Goal: Information Seeking & Learning: Learn about a topic

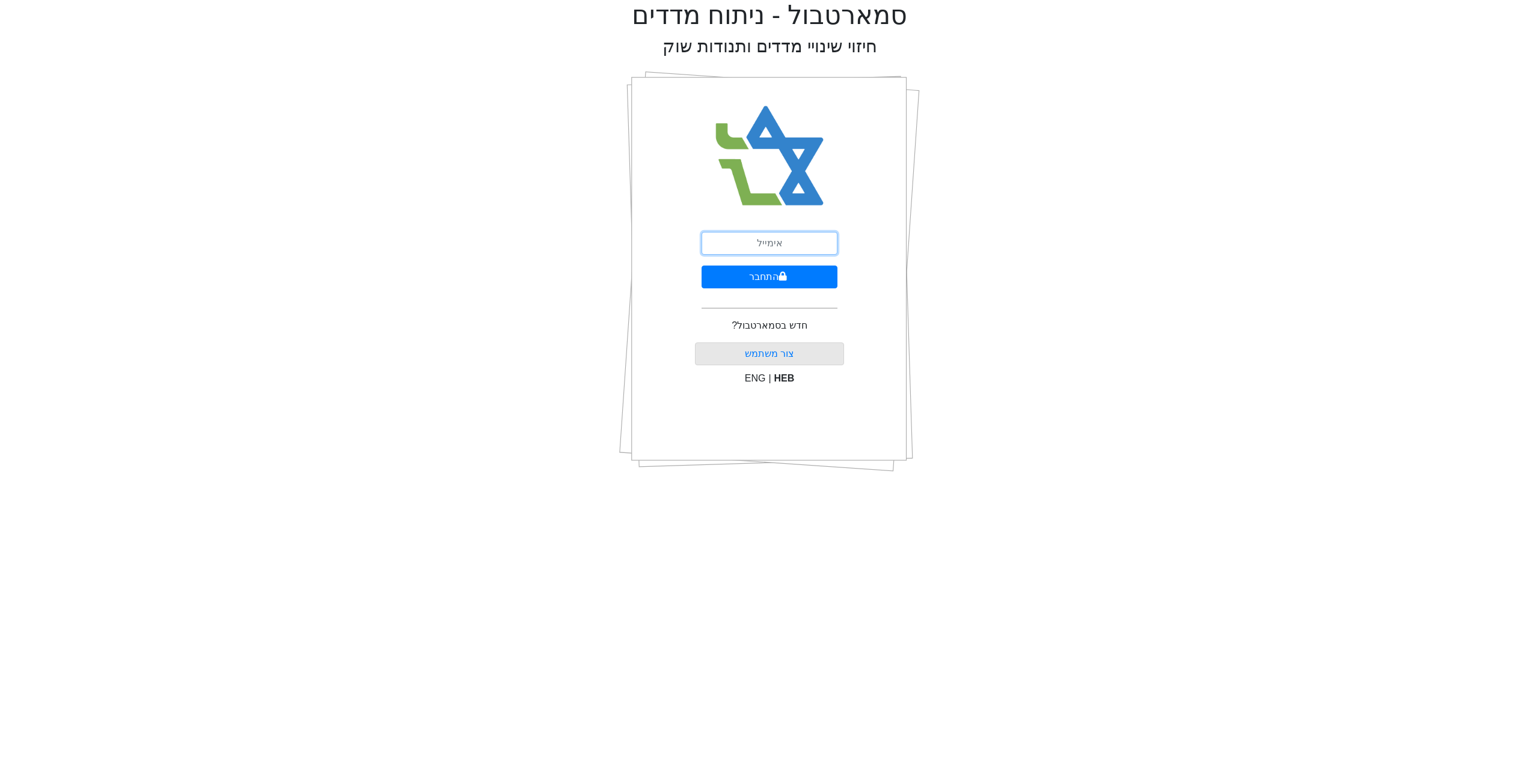
click at [748, 250] on input "email" at bounding box center [770, 243] width 136 height 23
type input "[EMAIL_ADDRESS][DOMAIN_NAME]"
click at [770, 278] on button "התחבר" at bounding box center [770, 277] width 136 height 23
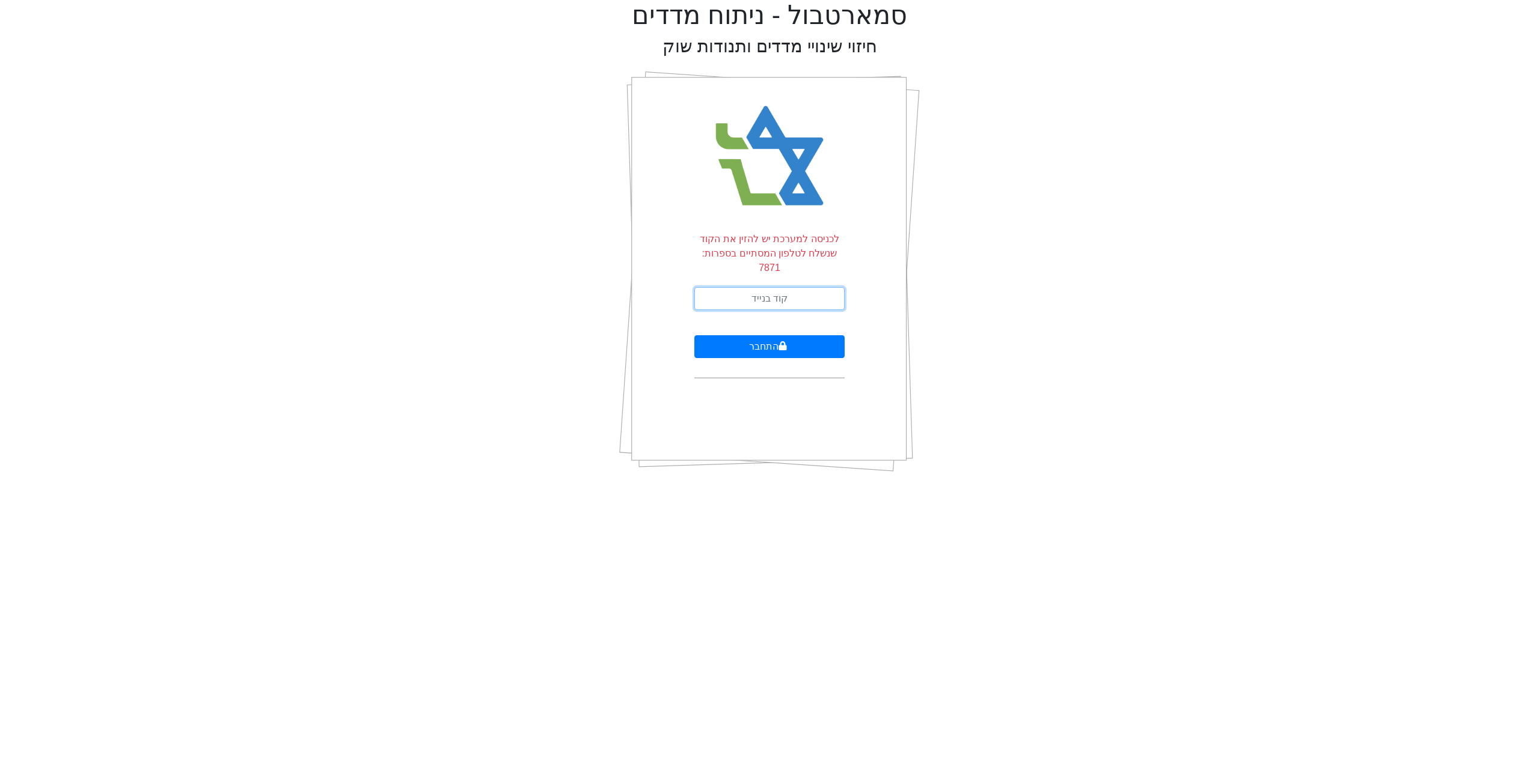
click at [770, 287] on input "text" at bounding box center [770, 298] width 150 height 23
type input "784483"
click at [694, 335] on button "התחבר" at bounding box center [770, 347] width 150 height 23
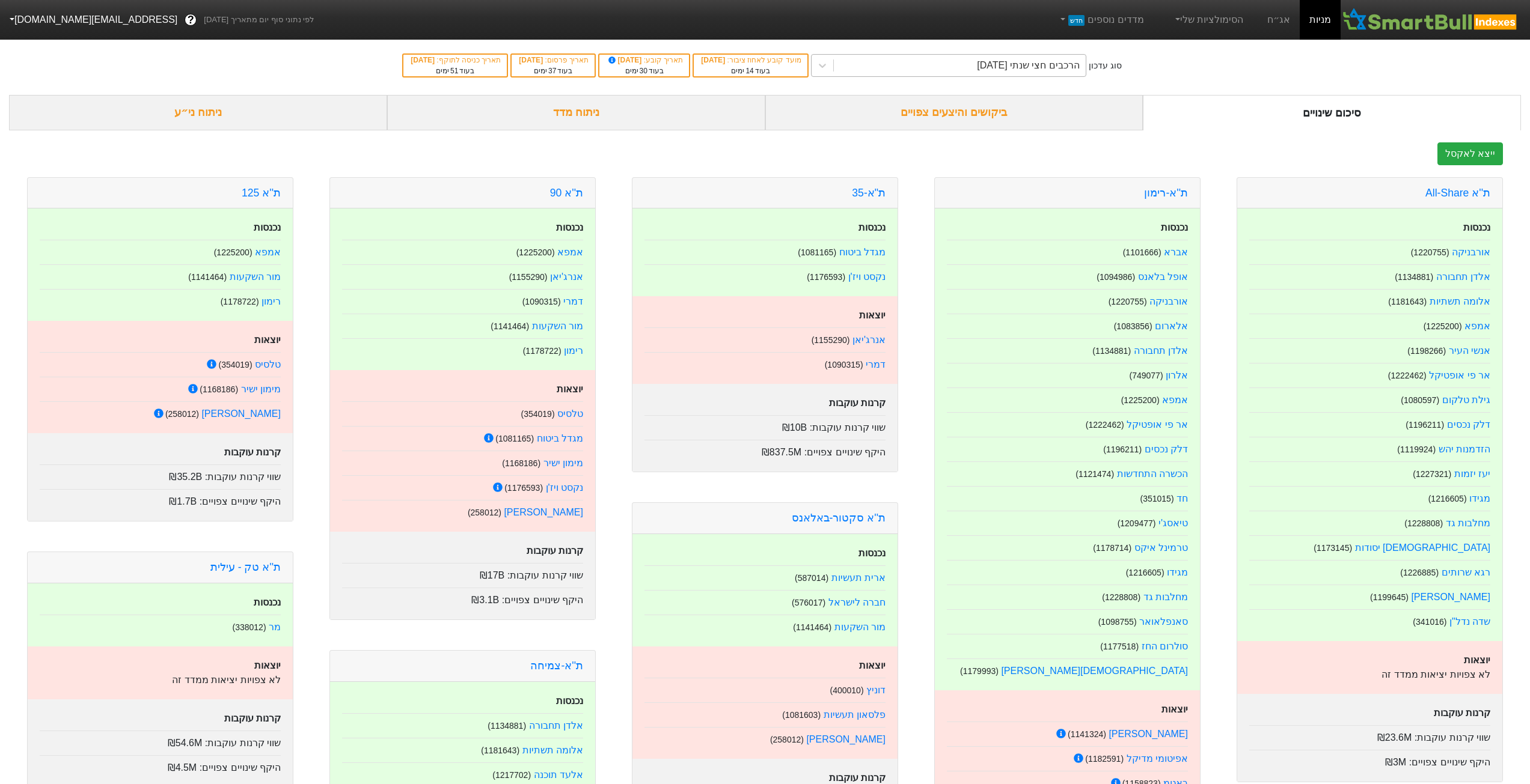
click at [958, 68] on div "הרכבים חצי שנתי [DATE]" at bounding box center [960, 65] width 252 height 21
click at [1283, 62] on div "סוג עדכון option הרכבים חצי שנתי [DATE] focused, 1 of 1. 1 result available. Us…" at bounding box center [765, 66] width 1530 height 59
click at [926, 120] on div "ביקושים והיצעים צפויים" at bounding box center [955, 112] width 378 height 35
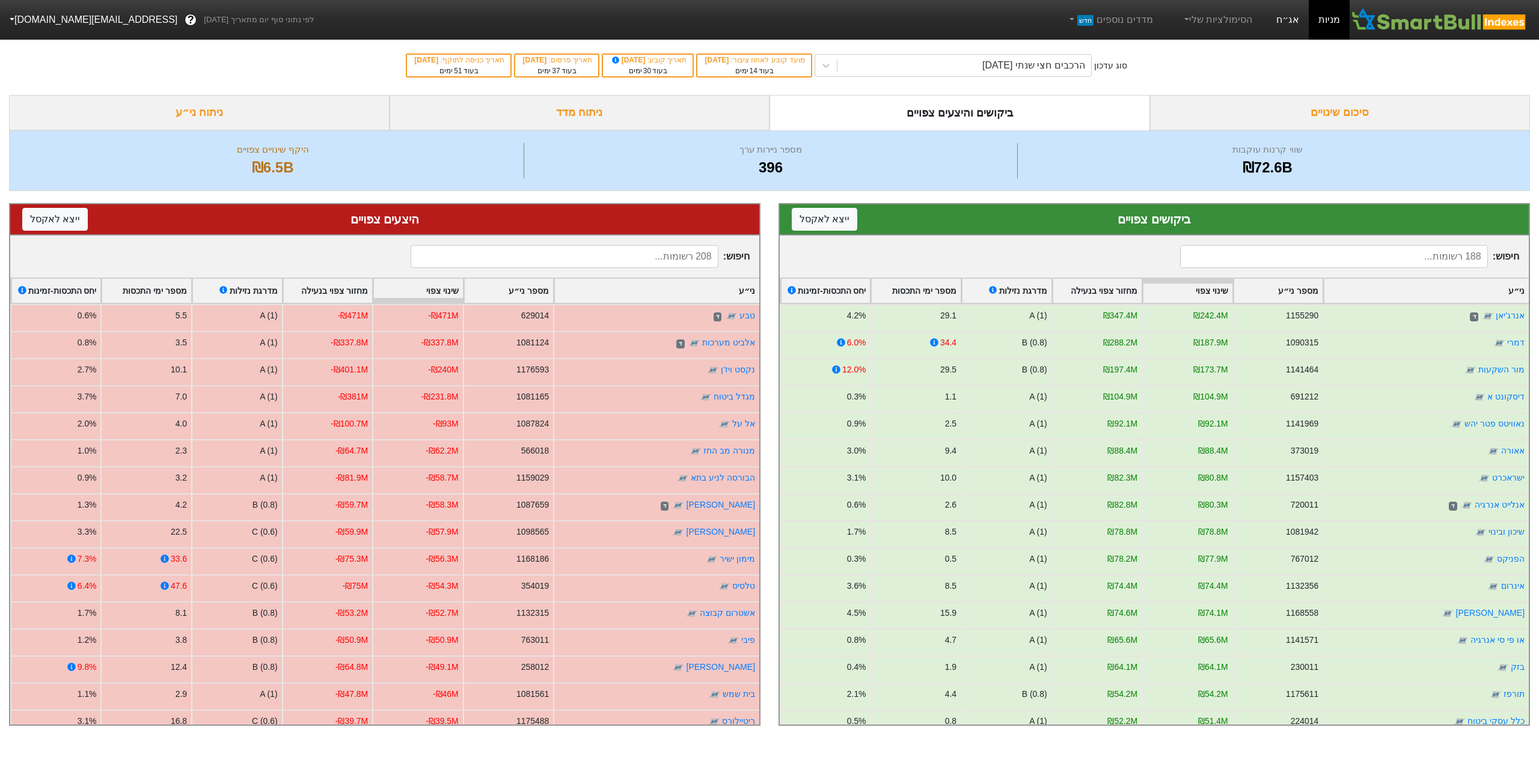
click at [1279, 23] on link "אג״ח" at bounding box center [1287, 19] width 42 height 40
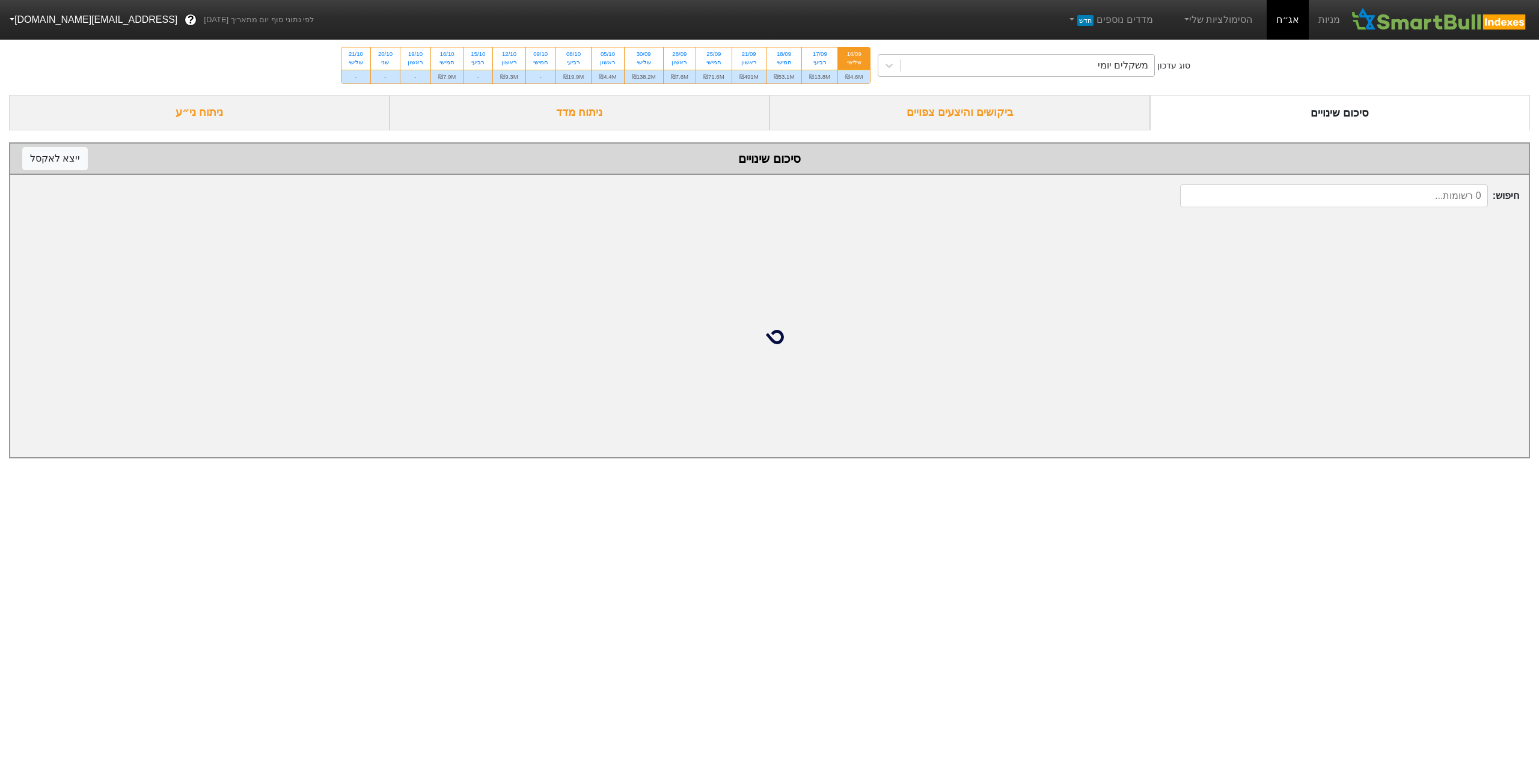
click at [990, 64] on div "משקלים יומי" at bounding box center [1028, 65] width 254 height 21
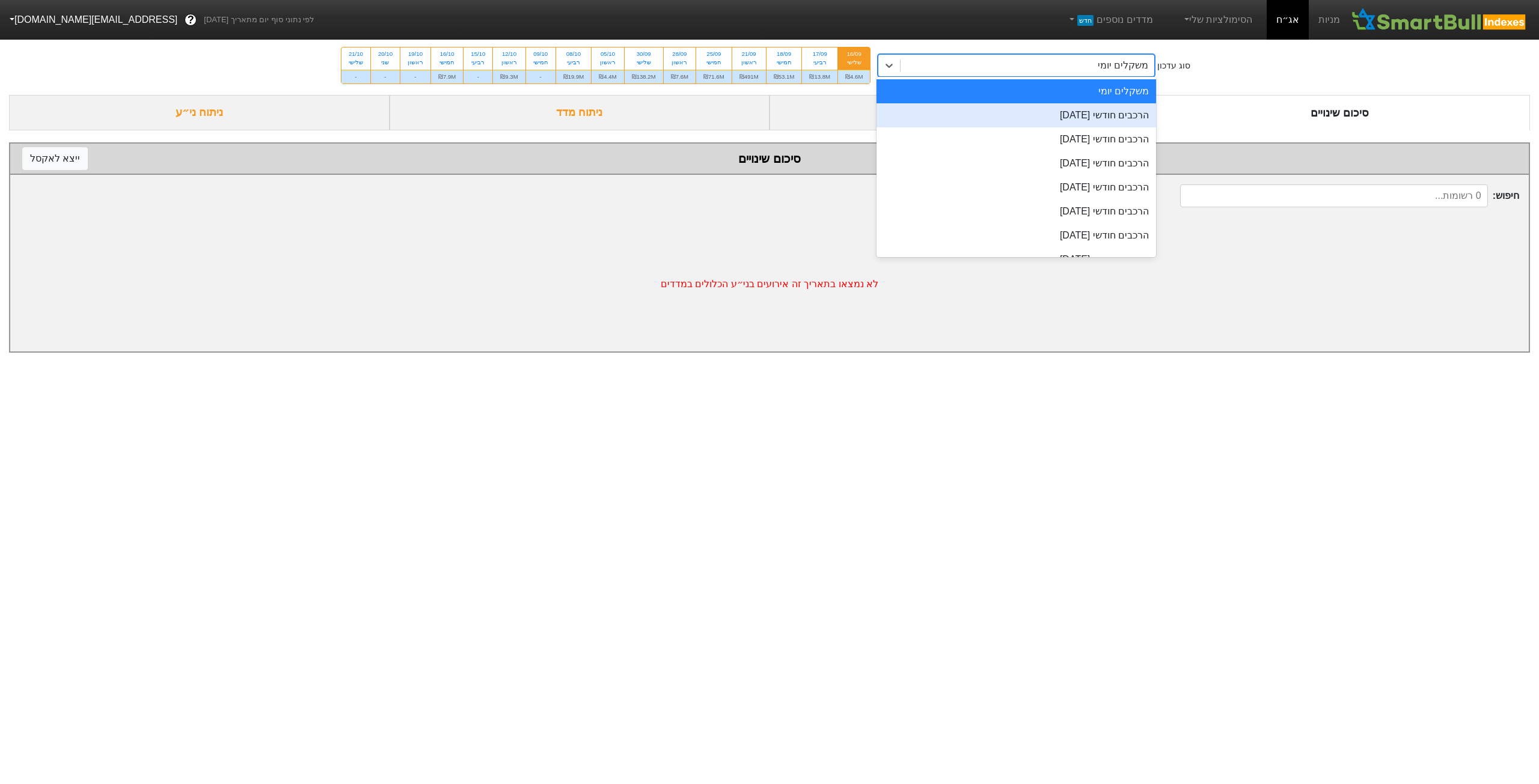
click at [1314, 76] on div "סוג עדכון option הרכבים חודשי [DATE] focused, 2 of 9. 9 results available. Use …" at bounding box center [770, 66] width 1539 height 59
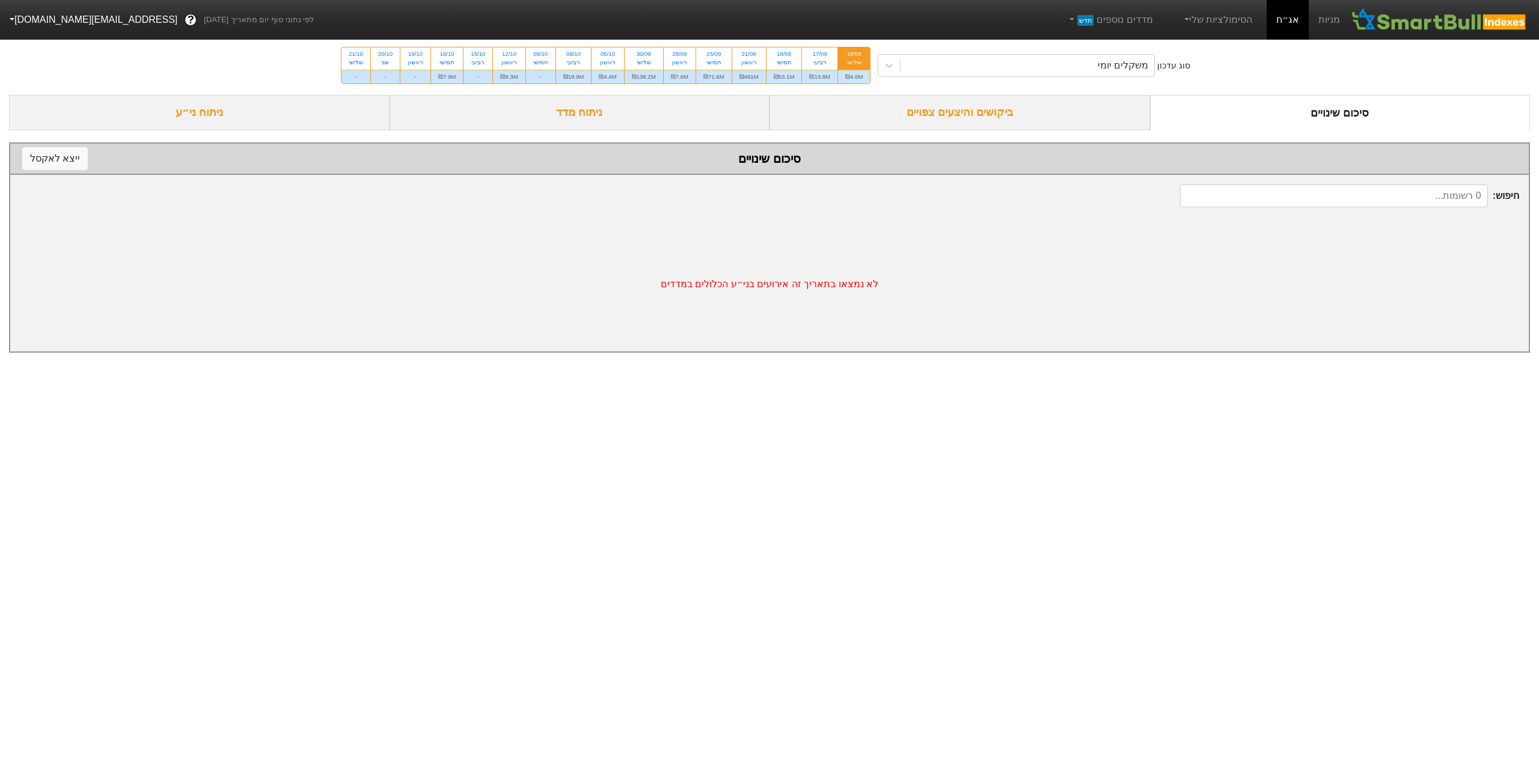
click at [1037, 116] on div "ביקושים והיצעים צפויים" at bounding box center [960, 112] width 381 height 35
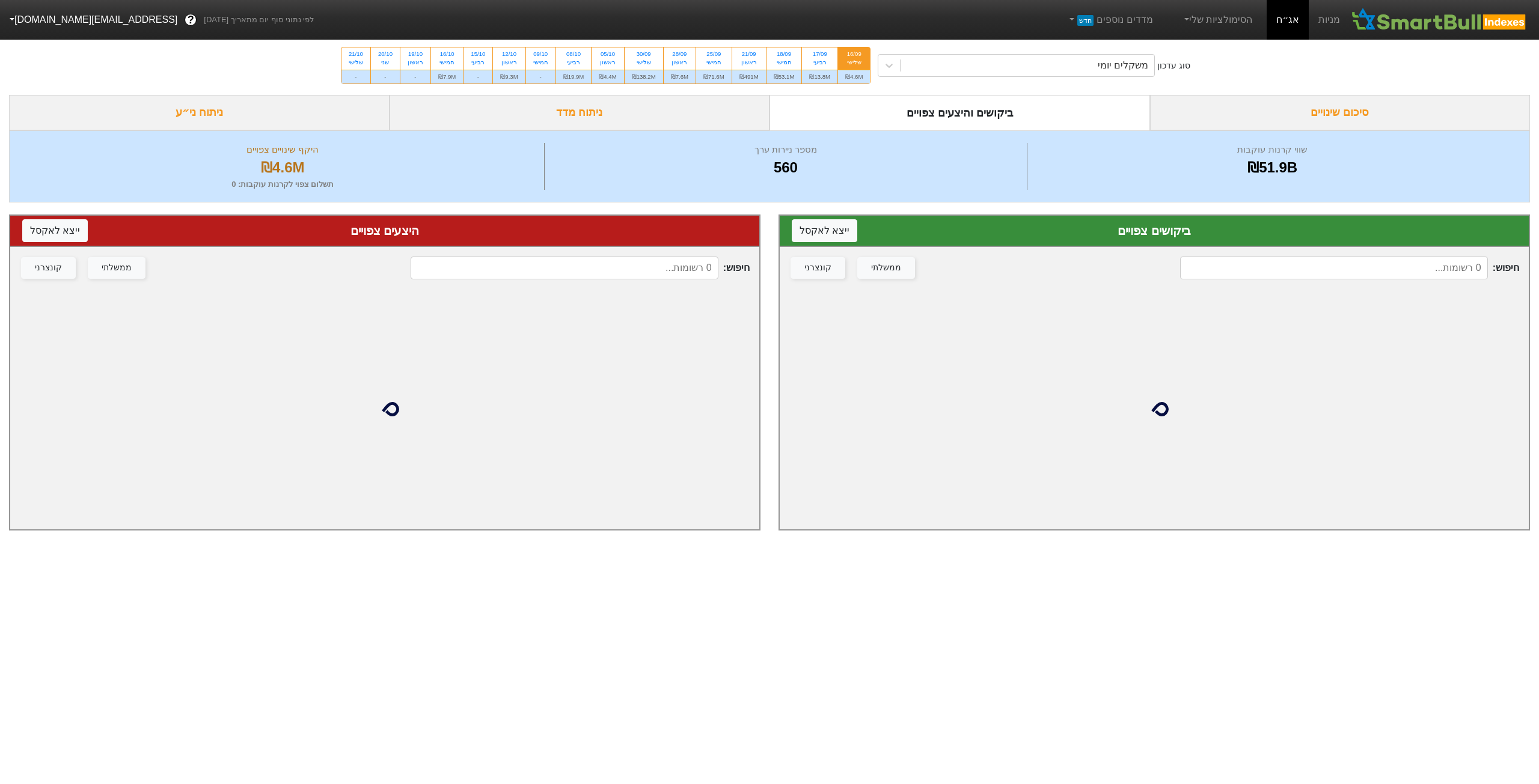
click at [664, 105] on div "ניתוח מדד" at bounding box center [579, 112] width 381 height 35
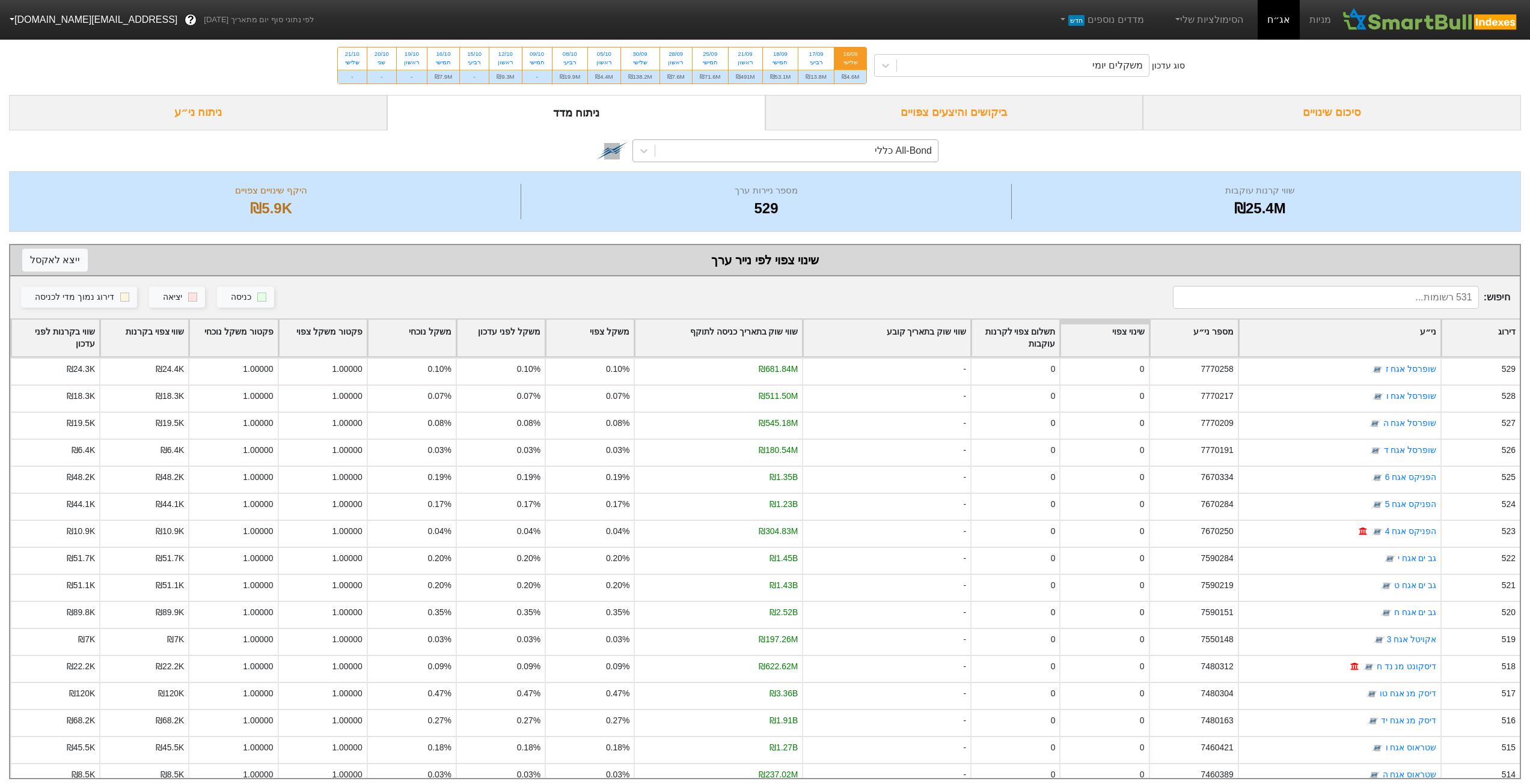
click at [890, 151] on div "All-Bond כללי" at bounding box center [904, 151] width 57 height 15
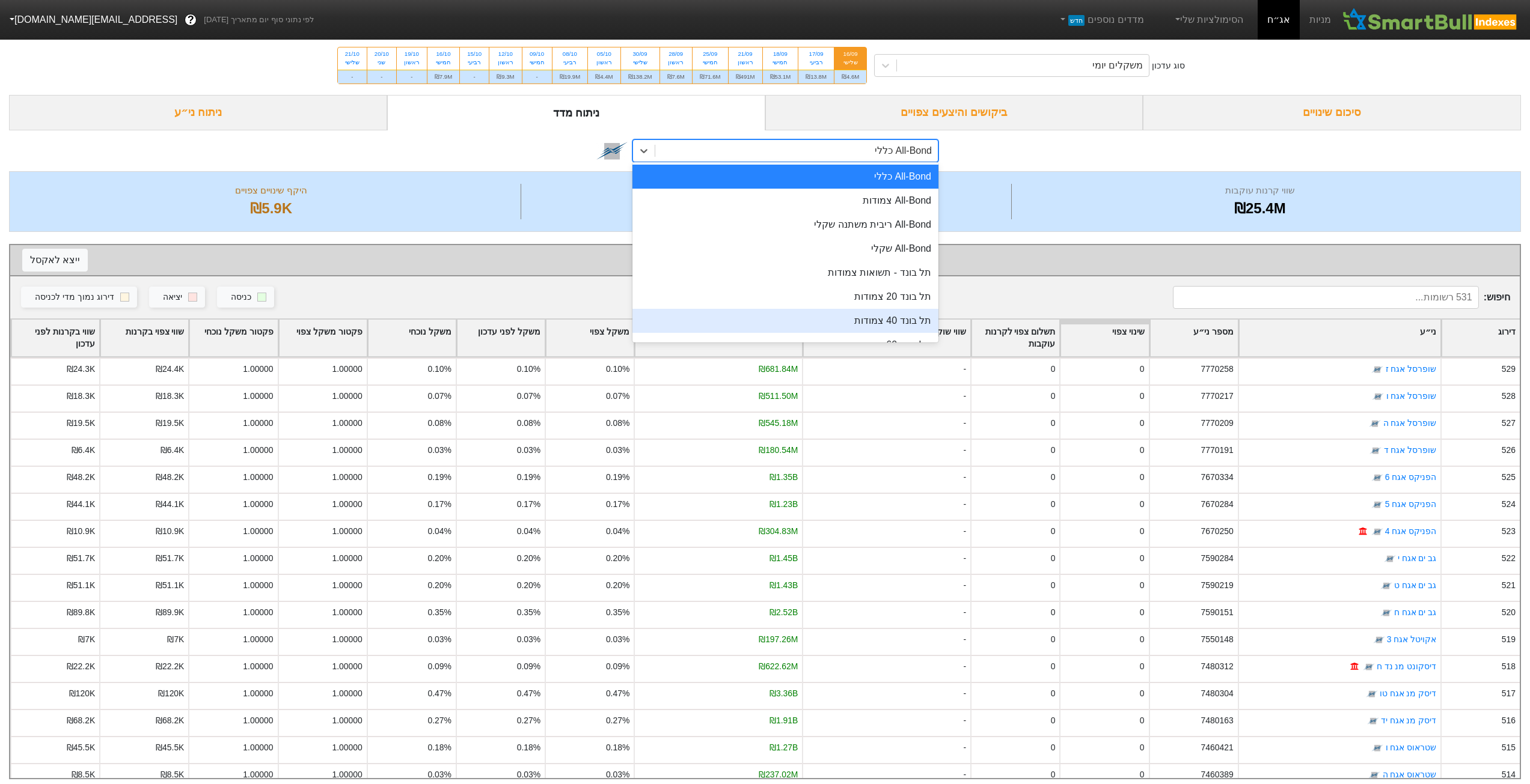
click at [854, 317] on div "תל בונד 40 צמודות" at bounding box center [785, 321] width 306 height 24
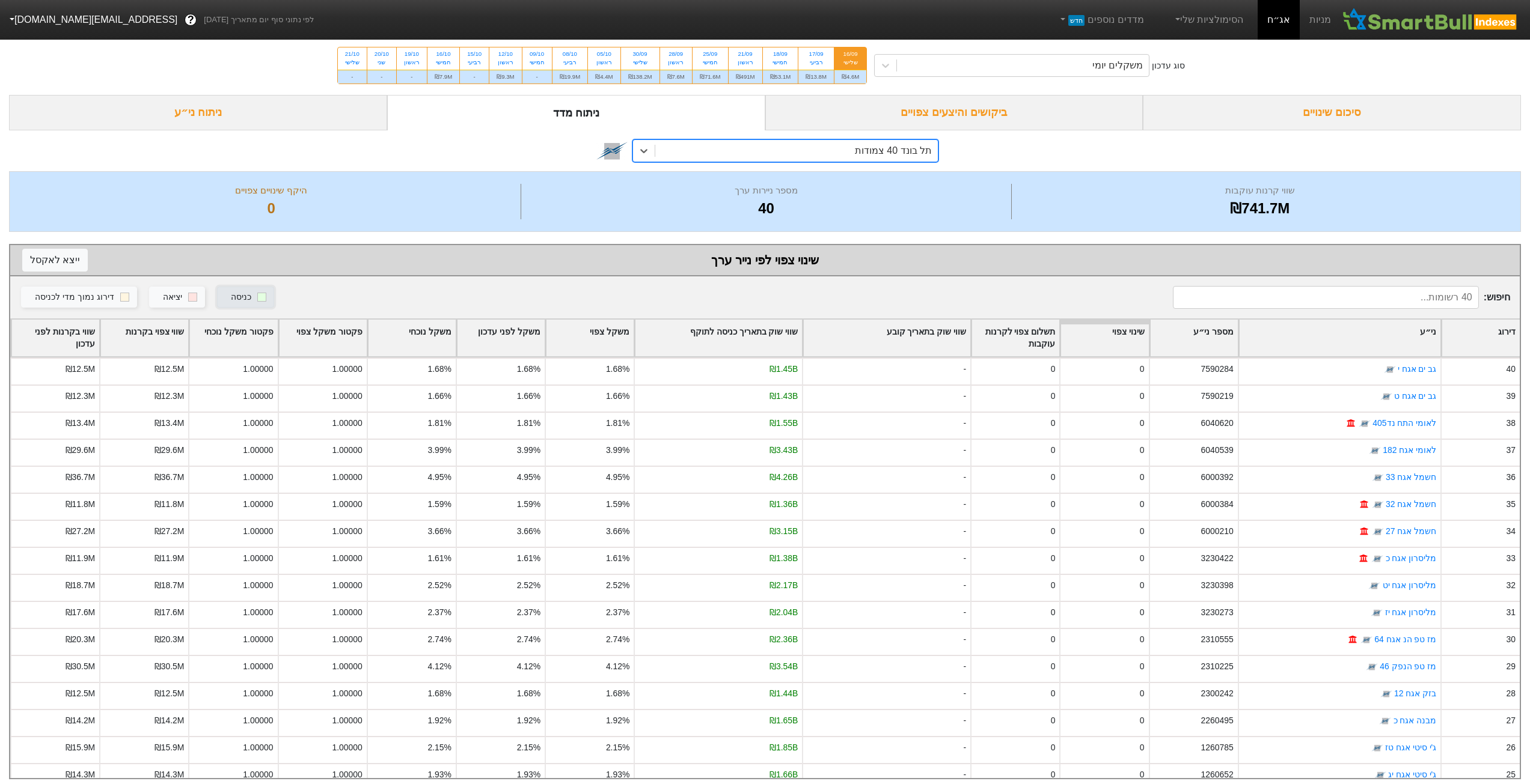
click at [234, 297] on div "כניסה" at bounding box center [241, 297] width 20 height 13
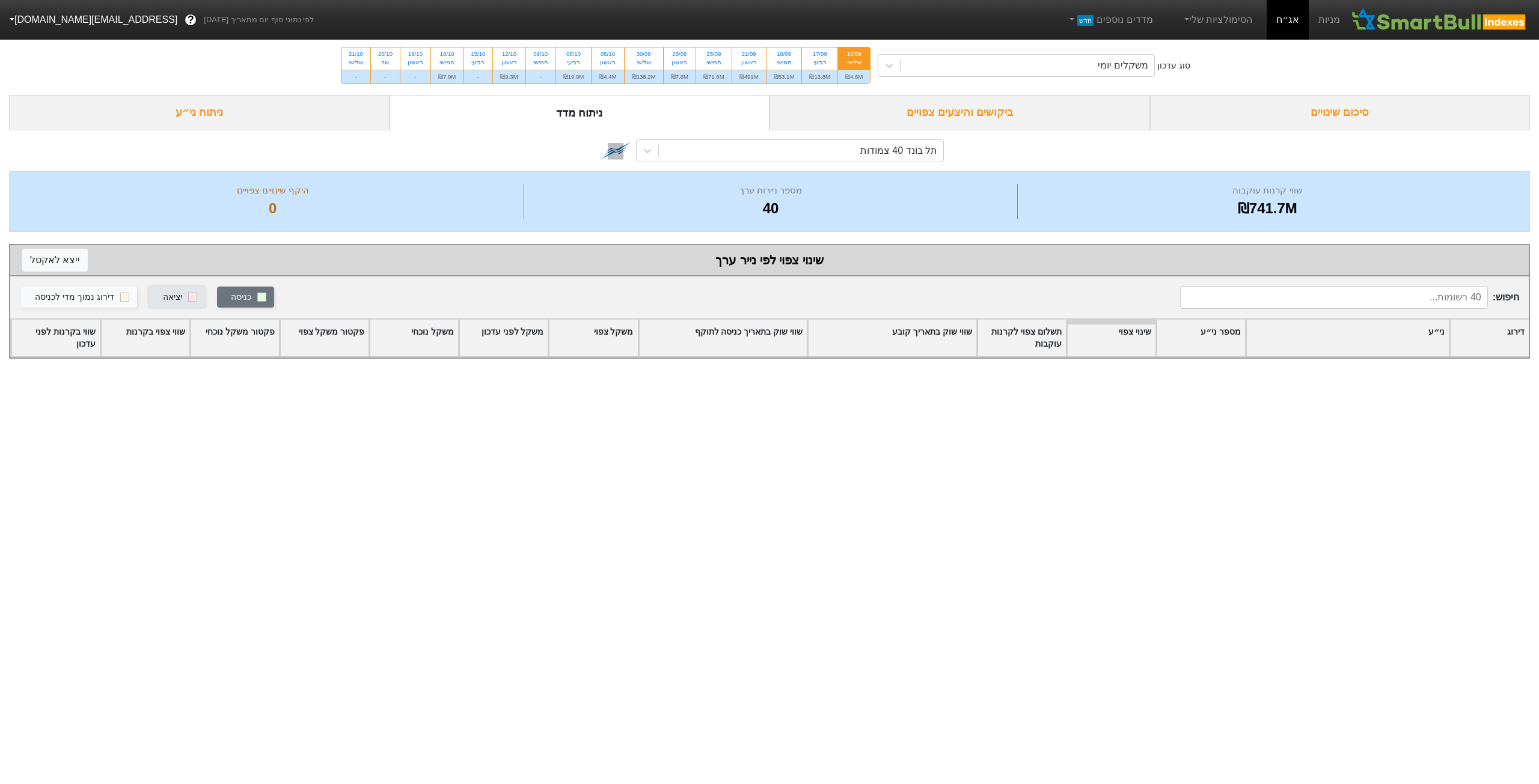
click at [188, 295] on rect "button" at bounding box center [193, 297] width 9 height 9
click at [89, 305] on button "דירוג נמוך מדי לכניסה" at bounding box center [79, 297] width 116 height 21
click at [838, 119] on div "ביקושים והיצעים צפויים" at bounding box center [960, 112] width 381 height 35
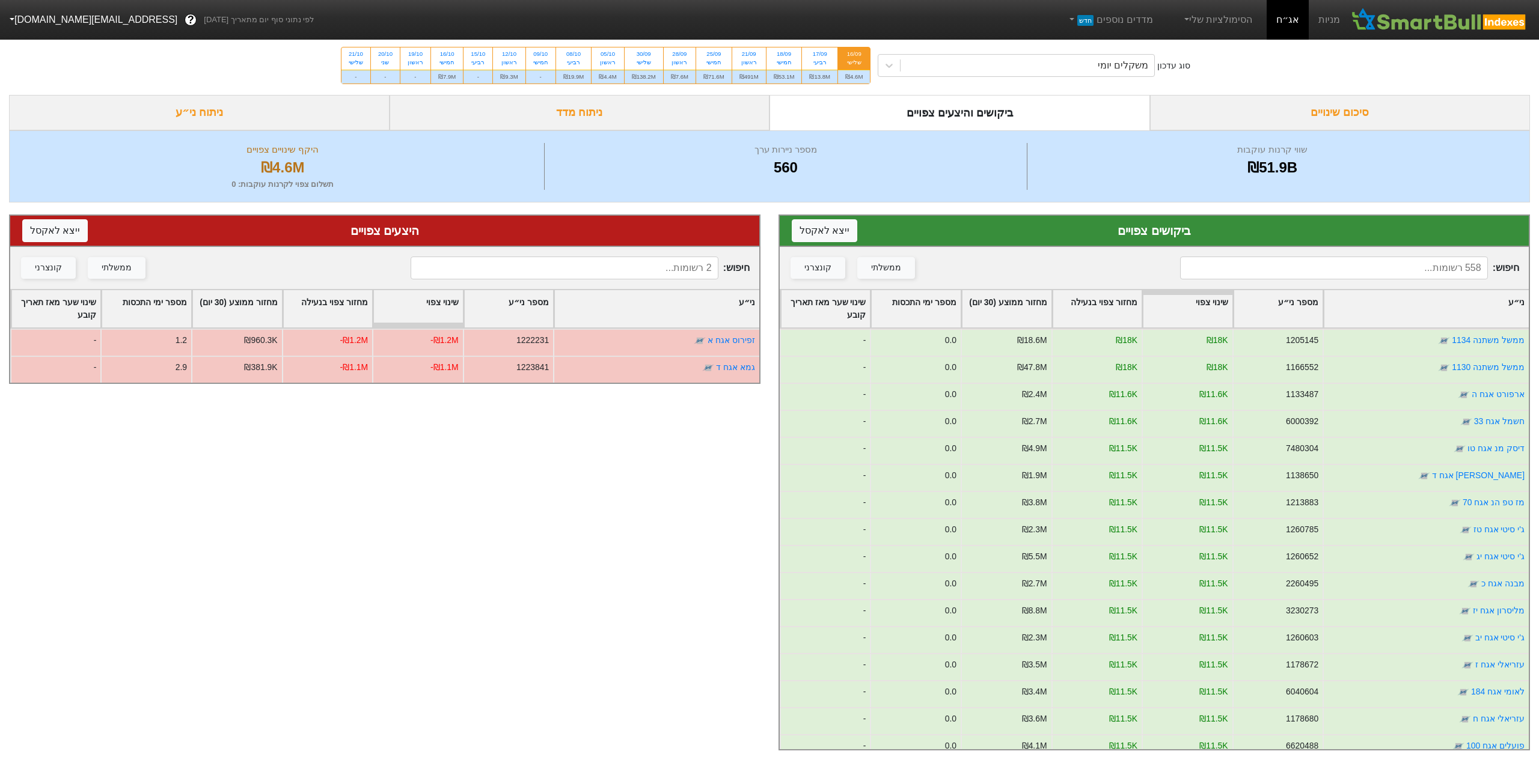
click at [1302, 117] on div "סיכום שינויים" at bounding box center [1341, 112] width 381 height 35
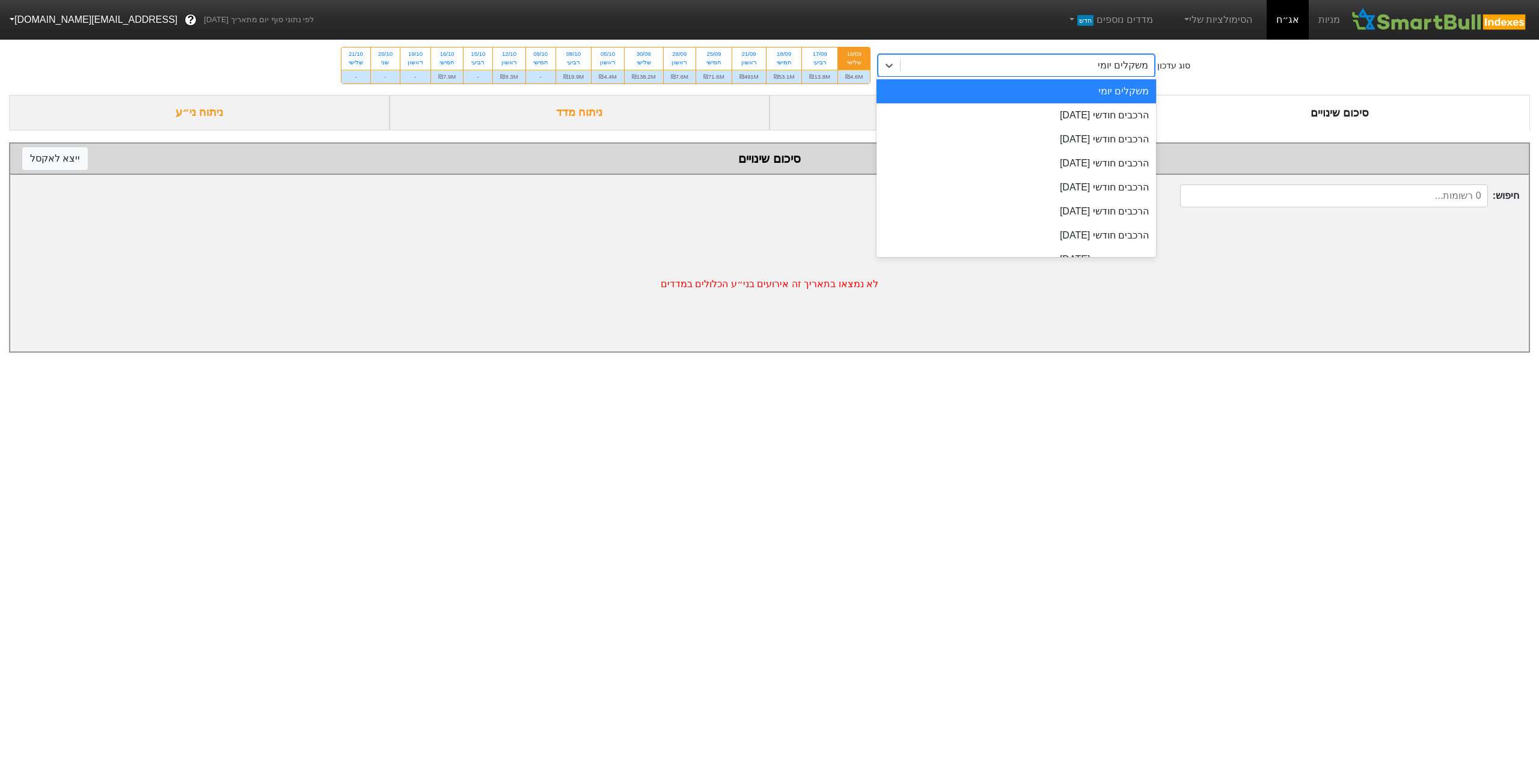
click at [1012, 66] on div "משקלים יומי" at bounding box center [1028, 65] width 254 height 21
click at [1019, 127] on div "הרכבים חודשי [DATE]" at bounding box center [1017, 116] width 280 height 24
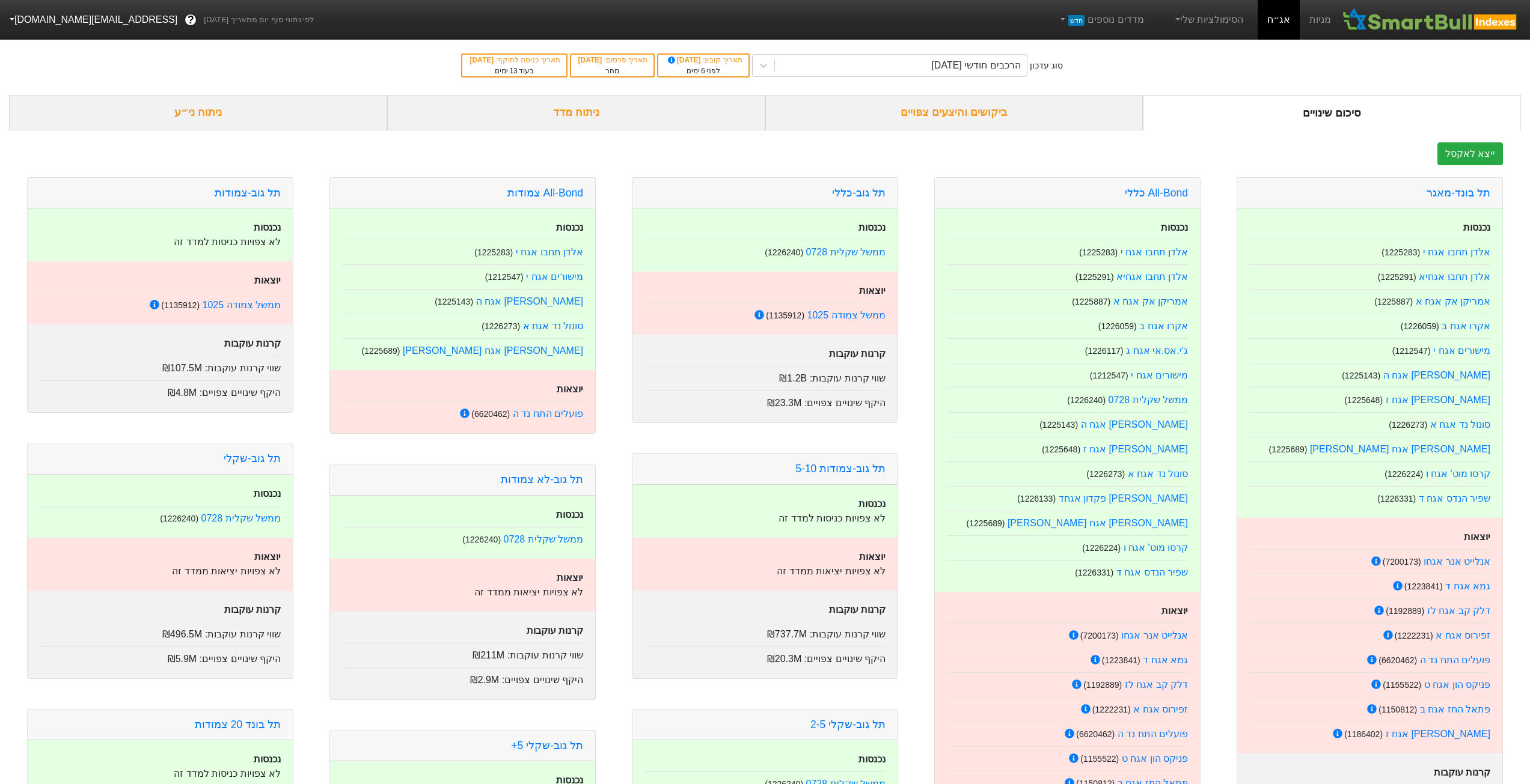
click at [699, 119] on div "ניתוח מדד" at bounding box center [576, 112] width 378 height 35
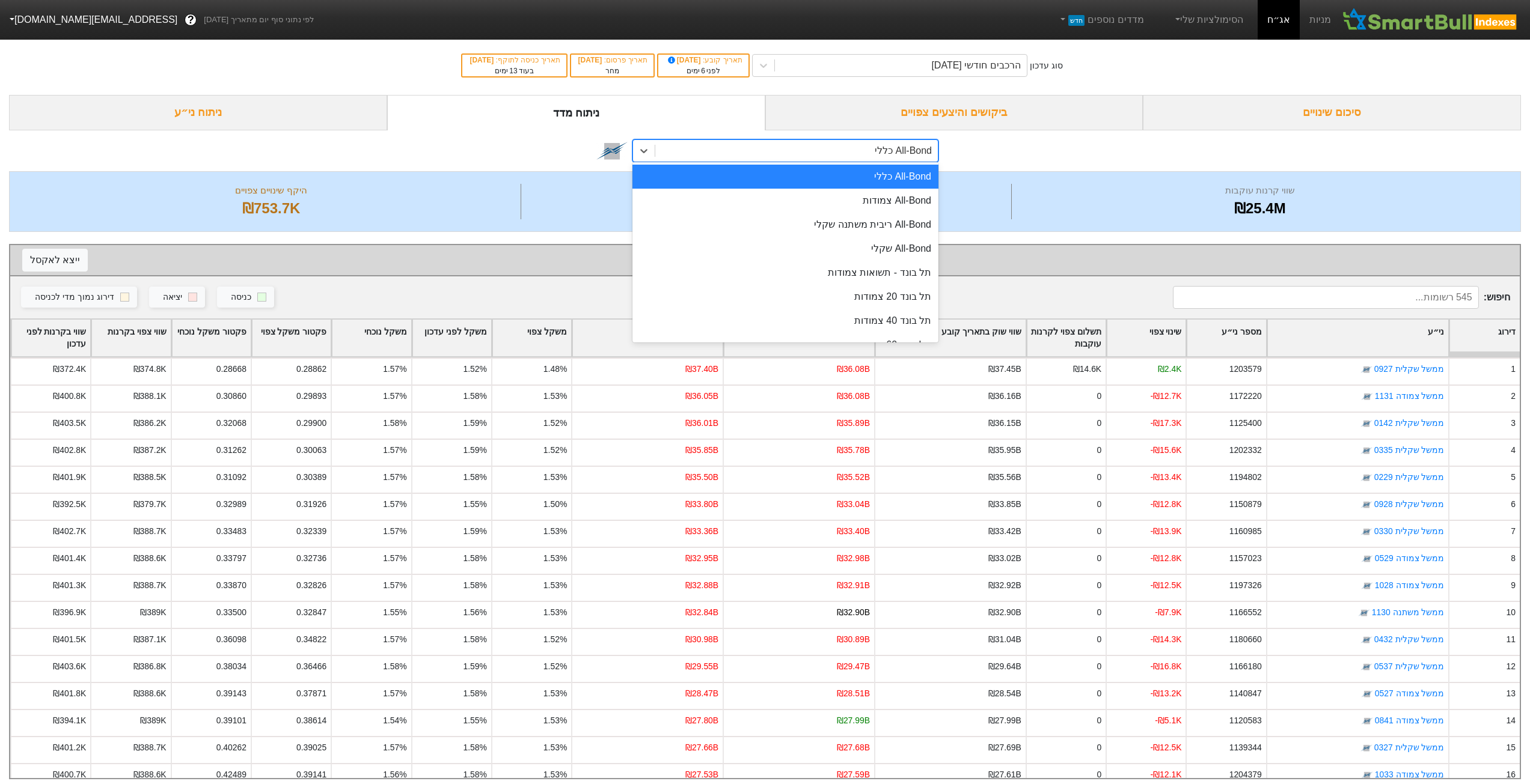
click at [820, 157] on div "All-Bond כללי" at bounding box center [796, 150] width 283 height 21
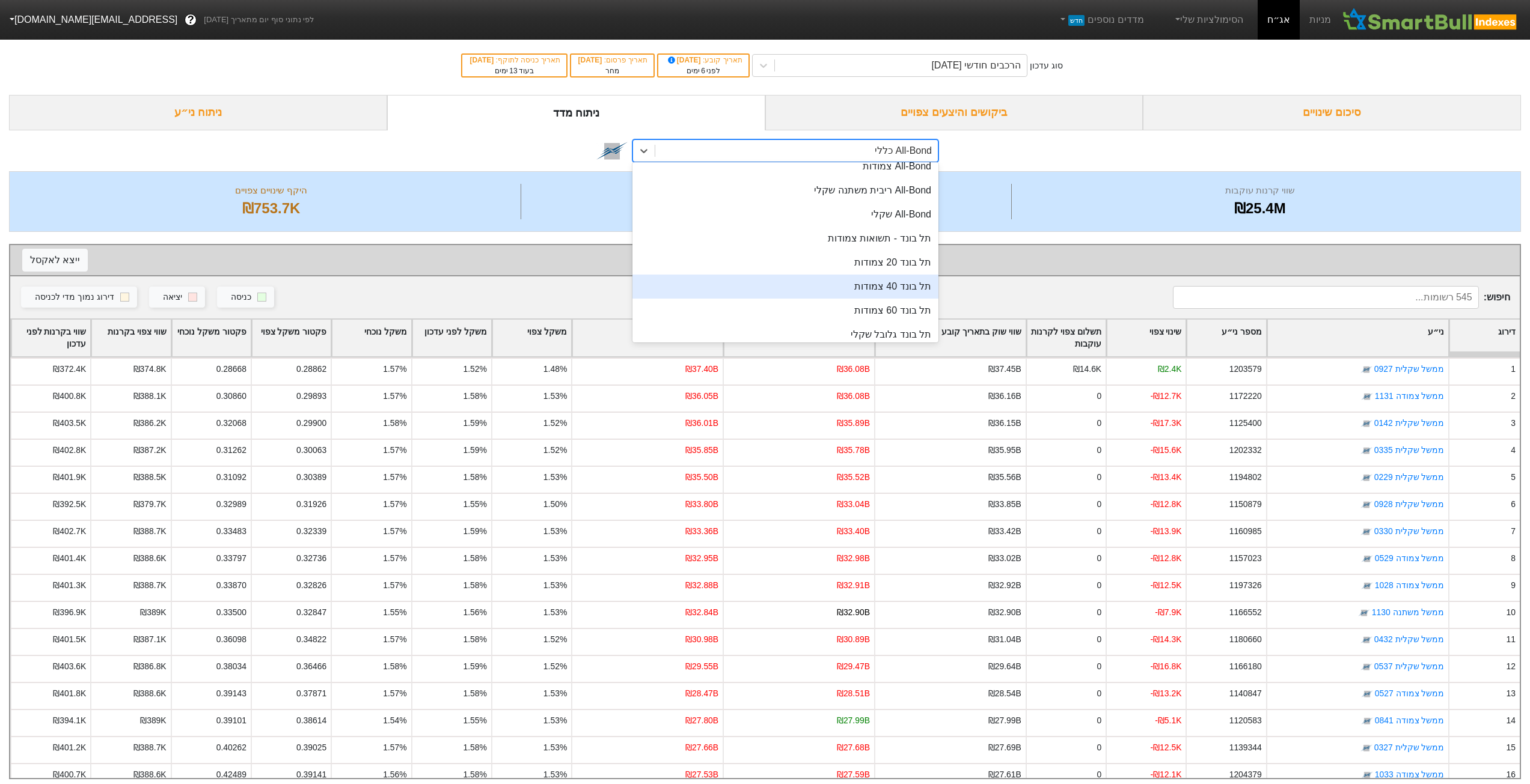
scroll to position [60, 0]
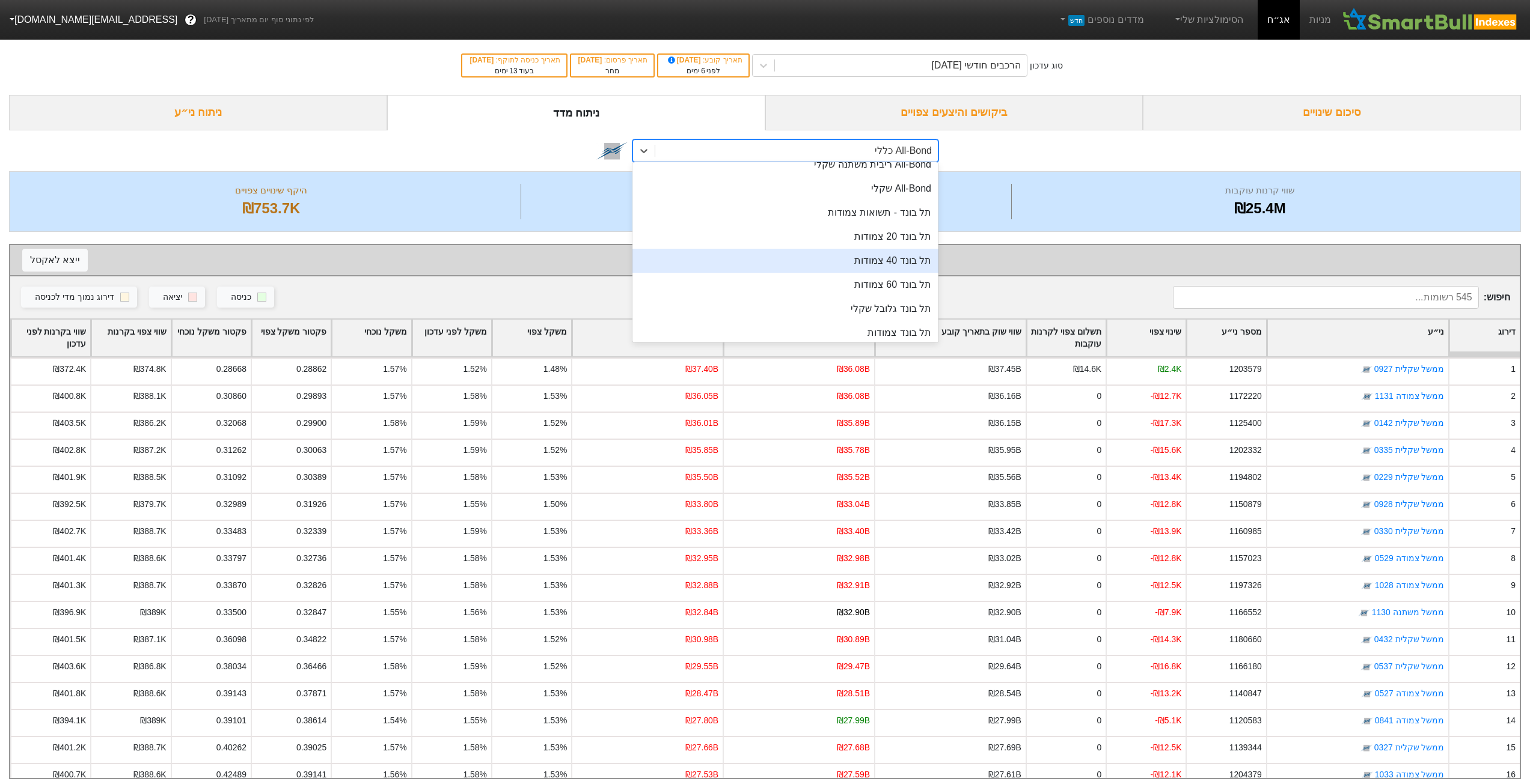
drag, startPoint x: 866, startPoint y: 248, endPoint x: 866, endPoint y: 256, distance: 8.0
click at [866, 256] on div "All-Bond כללי All-Bond צמודות All-Bond ריבית משתנה שקלי All-Bond שקלי תל בונד -…" at bounding box center [785, 252] width 306 height 181
click at [866, 258] on div "תל בונד 40 צמודות" at bounding box center [785, 260] width 306 height 24
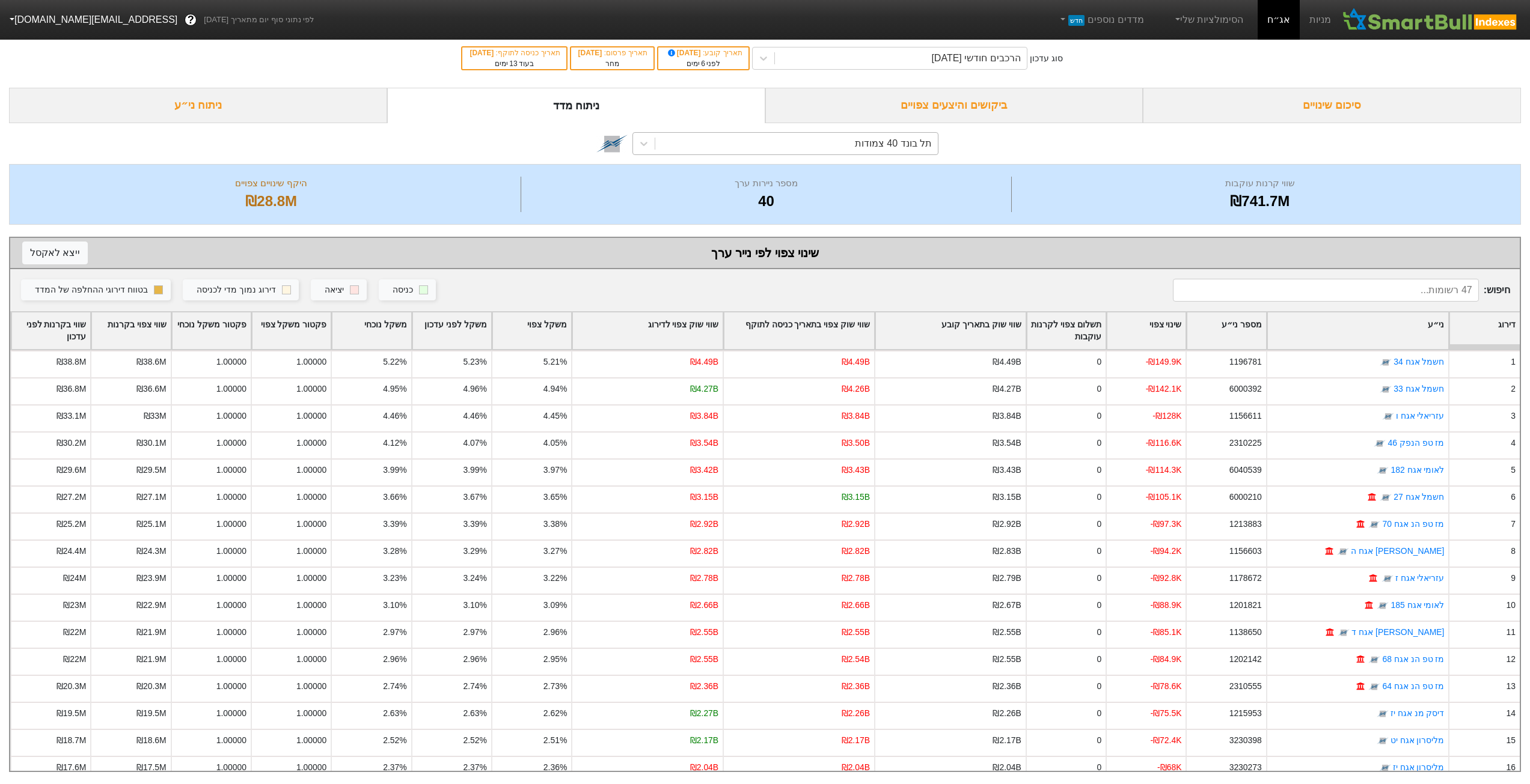
click at [844, 133] on div "תל בונד 40 צמודות" at bounding box center [796, 143] width 283 height 21
click at [844, 136] on div "תל בונד 40 צמודות" at bounding box center [796, 143] width 283 height 21
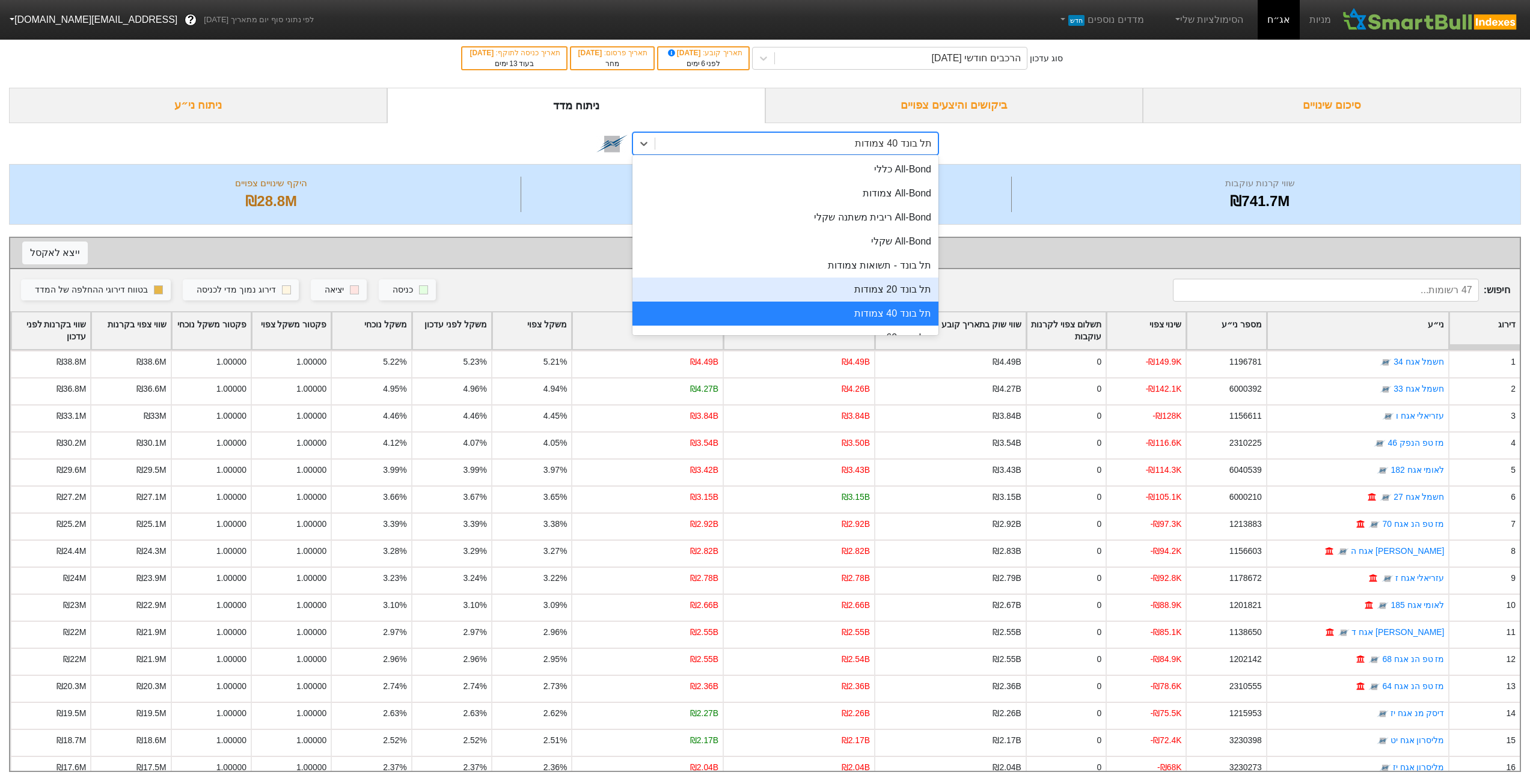
click at [847, 285] on div "תל בונד 20 צמודות" at bounding box center [785, 290] width 306 height 24
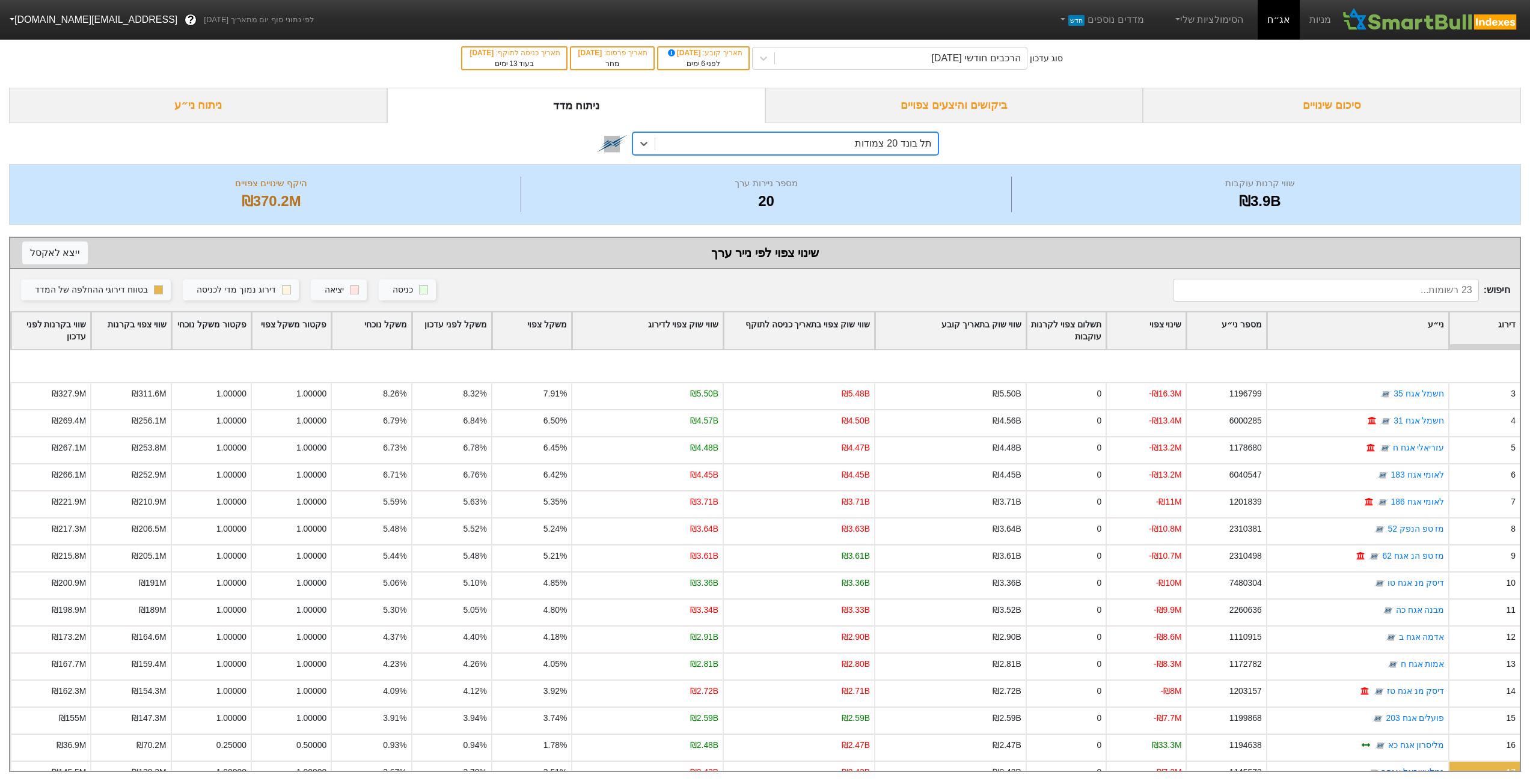
scroll to position [21, 0]
click at [886, 136] on div "תל בונד 20 צמודות" at bounding box center [892, 144] width 77 height 15
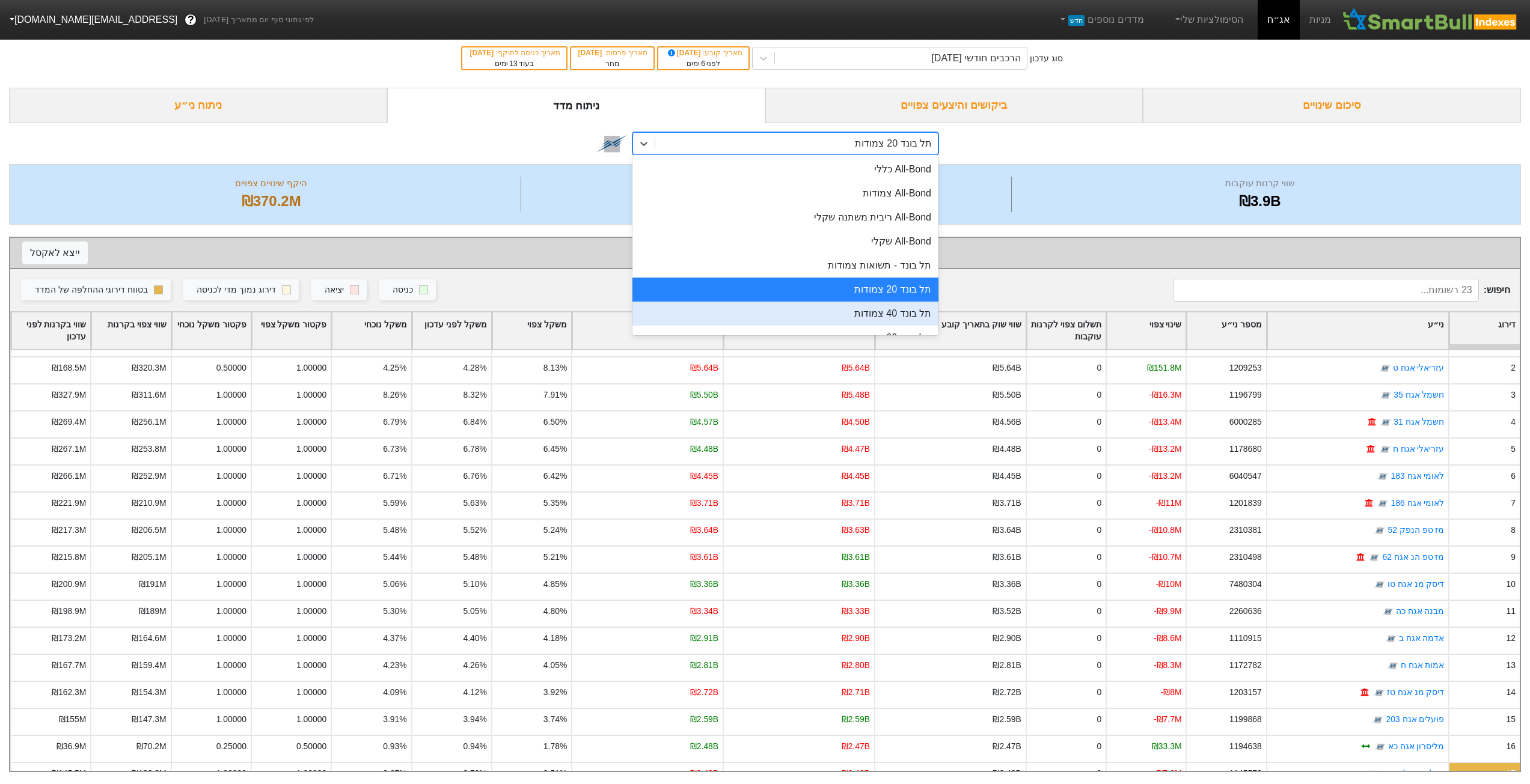
click at [868, 307] on div "תל בונד 40 צמודות" at bounding box center [785, 314] width 306 height 24
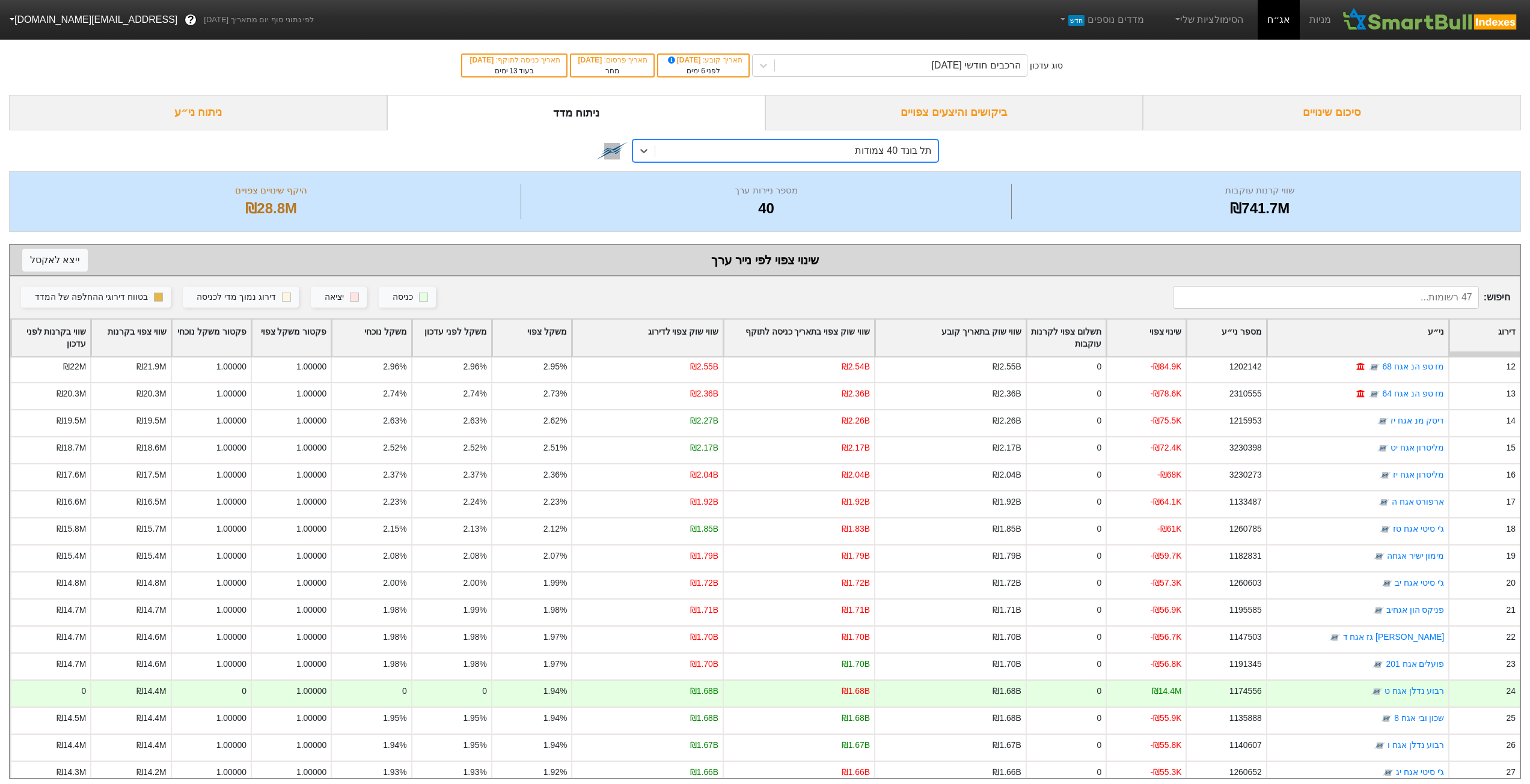
scroll to position [300, 0]
click at [755, 155] on div "תל בונד 40 צמודות" at bounding box center [796, 150] width 283 height 21
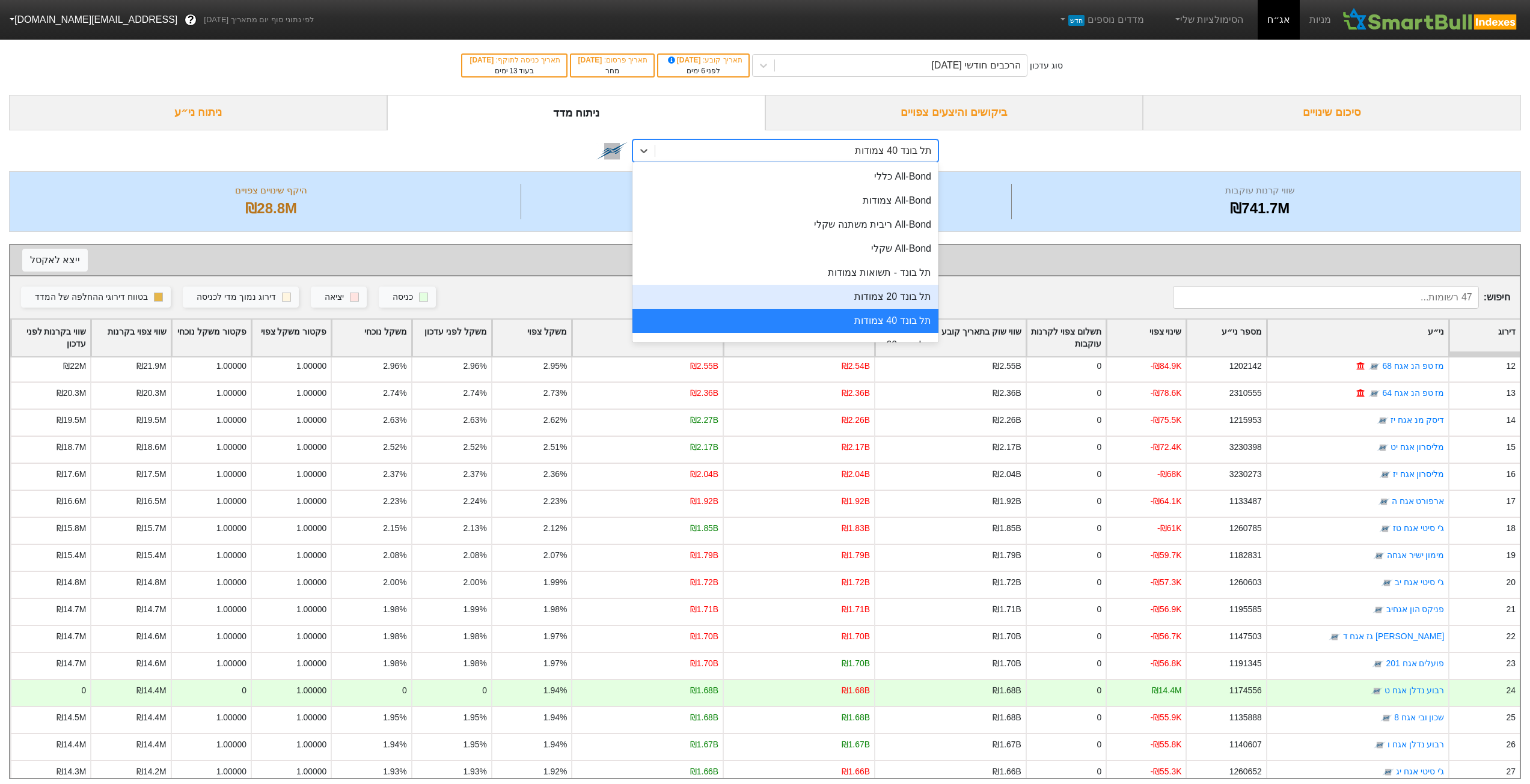
click at [810, 291] on div "תל בונד 20 צמודות" at bounding box center [785, 297] width 306 height 24
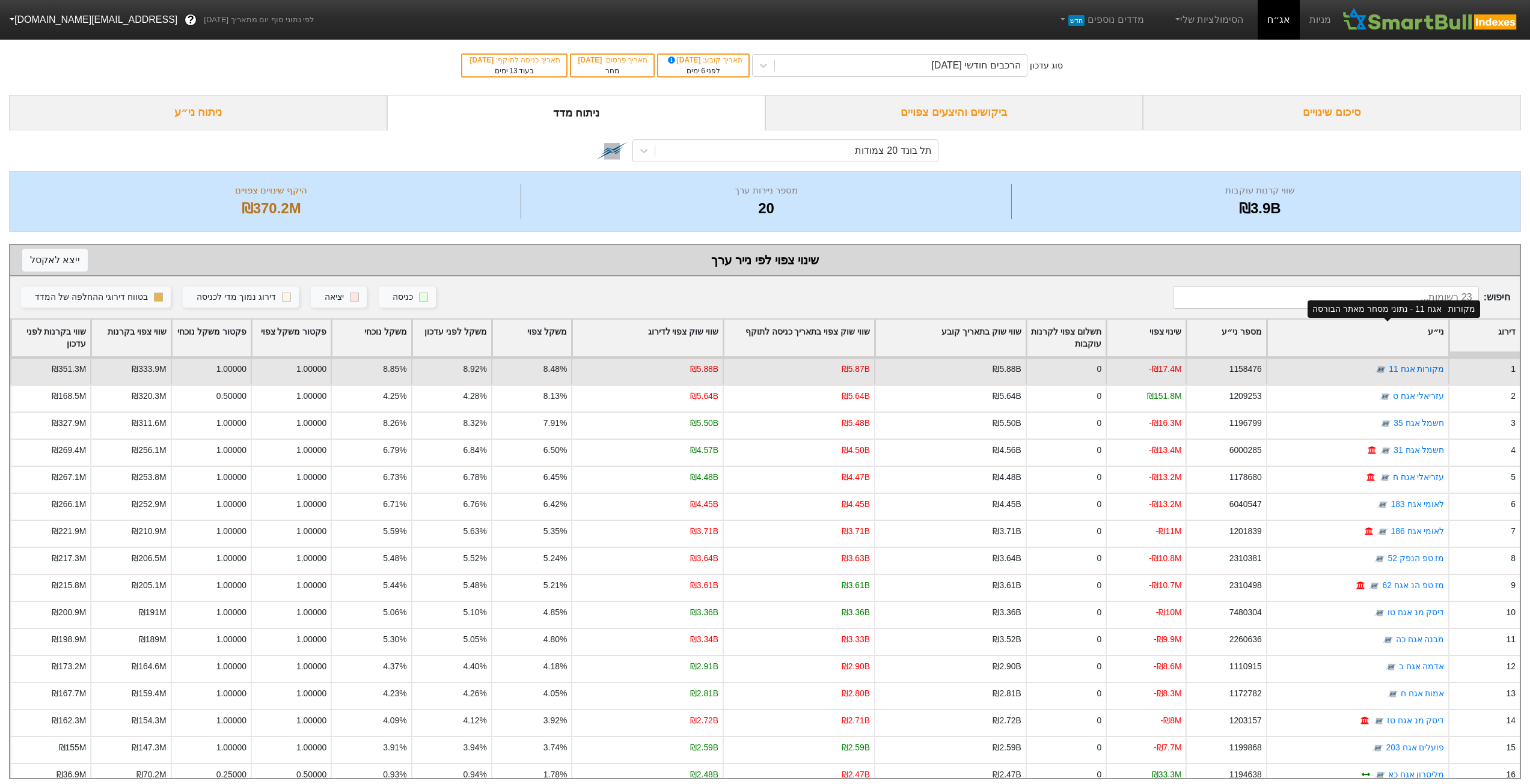
scroll to position [201, 0]
